Goal: Navigation & Orientation: Find specific page/section

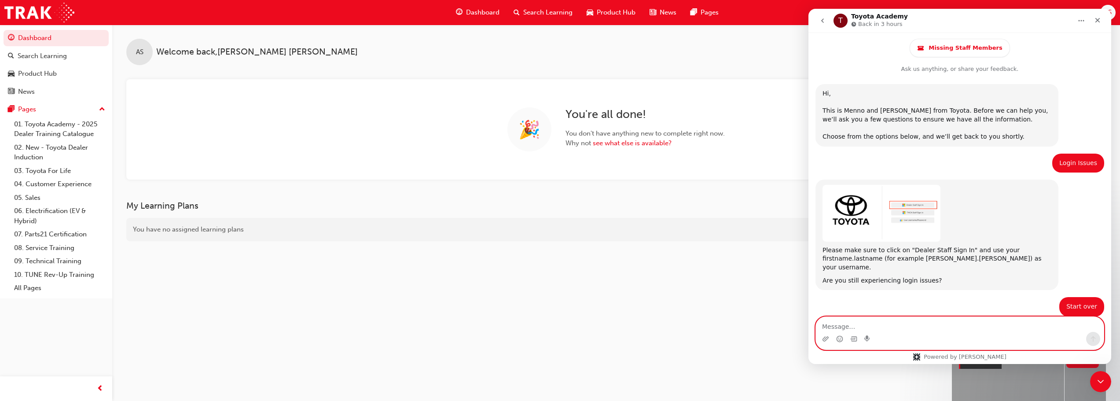
scroll to position [750, 0]
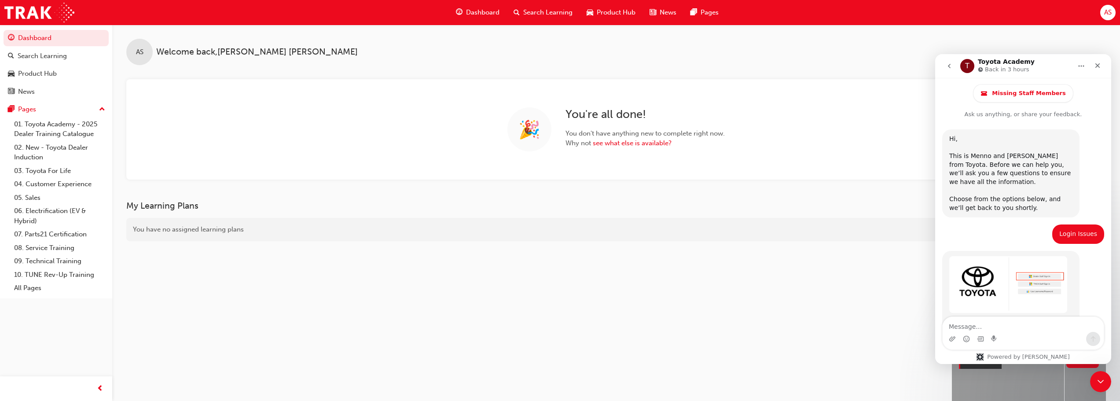
scroll to position [951, 0]
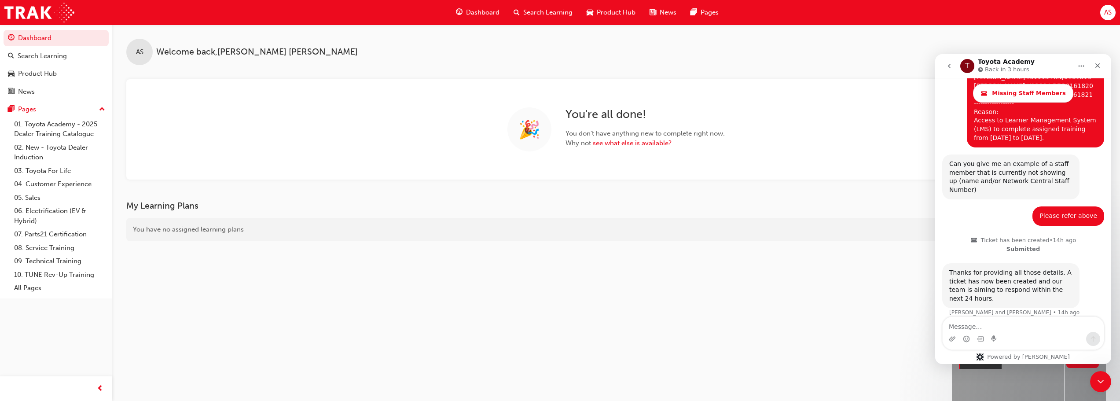
click at [476, 12] on span "Dashboard" at bounding box center [482, 12] width 33 height 10
click at [474, 10] on span "Dashboard" at bounding box center [482, 12] width 33 height 10
click at [24, 89] on div "News" at bounding box center [26, 92] width 17 height 10
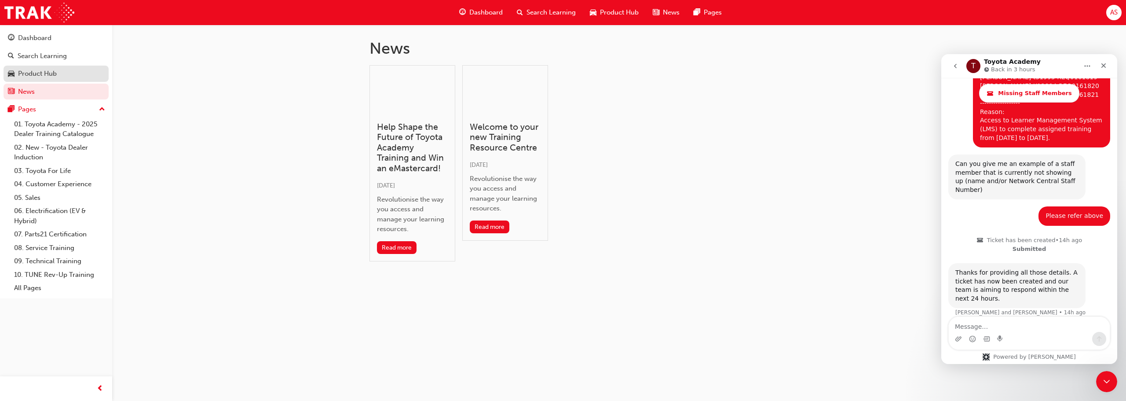
click at [29, 71] on div "Product Hub" at bounding box center [37, 74] width 39 height 10
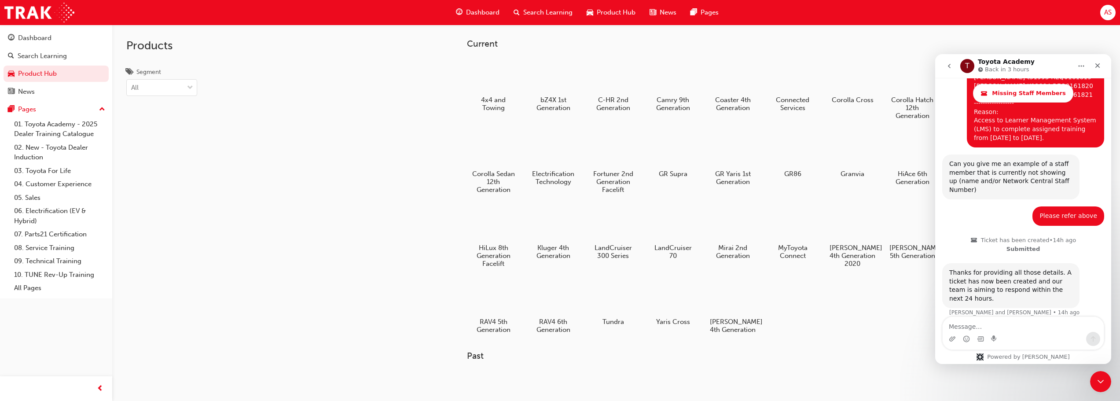
click at [478, 13] on span "Dashboard" at bounding box center [482, 12] width 33 height 10
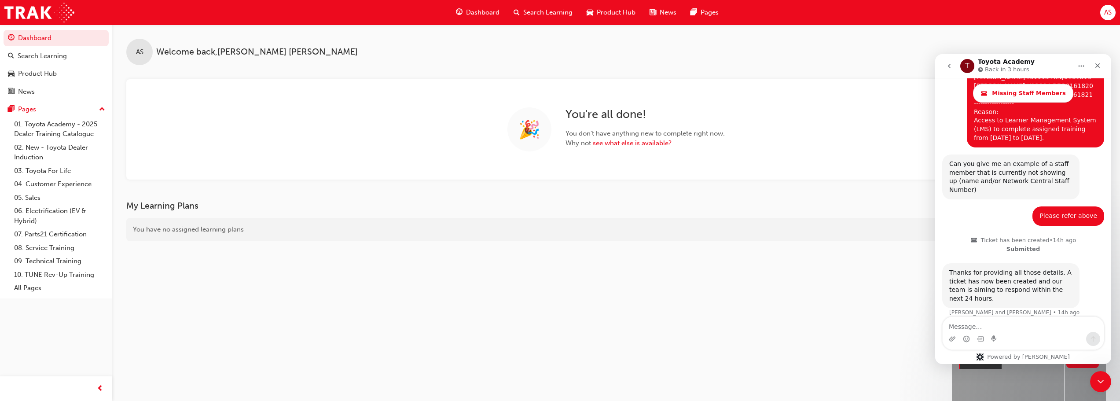
click at [255, 288] on div "My Learning Plans You have no assigned learning plans" at bounding box center [538, 337] width 825 height 273
